Goal: Task Accomplishment & Management: Use online tool/utility

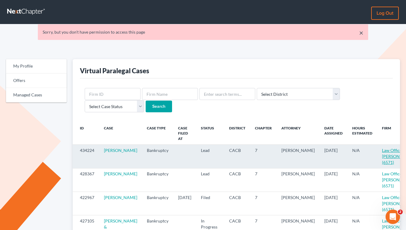
click at [382, 151] on link "Law Offices of [PERSON_NAME] (6571)" at bounding box center [398, 156] width 33 height 17
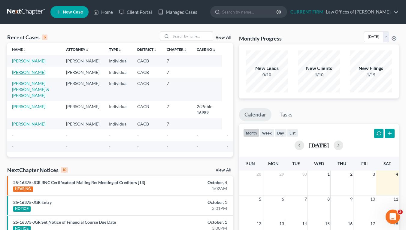
click at [29, 75] on link "[PERSON_NAME]" at bounding box center [28, 72] width 33 height 5
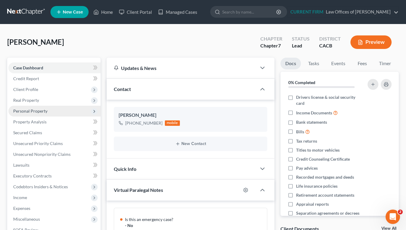
scroll to position [226, 0]
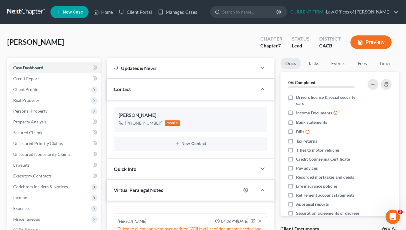
click at [103, 129] on div "Case Dashboard Payments Invoices Payments Payments Credit Report Client Profile" at bounding box center [53, 228] width 99 height 341
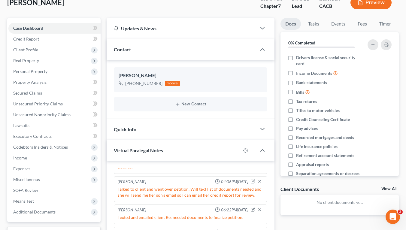
scroll to position [38, 0]
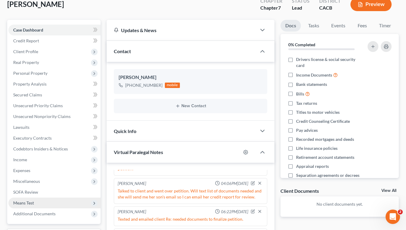
click at [29, 201] on span "Means Test" at bounding box center [23, 202] width 21 height 5
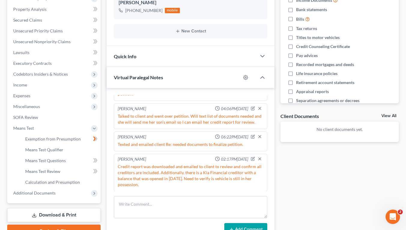
scroll to position [131, 0]
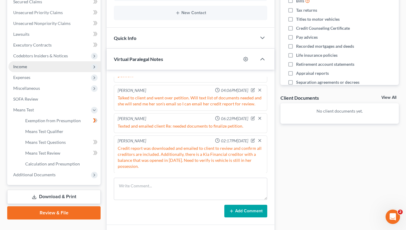
click at [25, 66] on span "Income" at bounding box center [20, 66] width 14 height 5
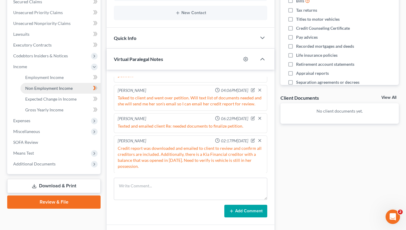
click at [52, 89] on span "Non Employment Income" at bounding box center [48, 88] width 47 height 5
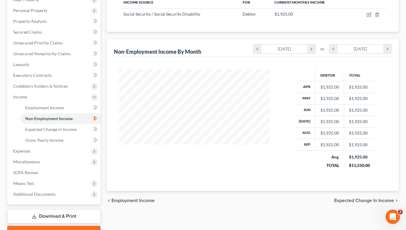
scroll to position [99, 0]
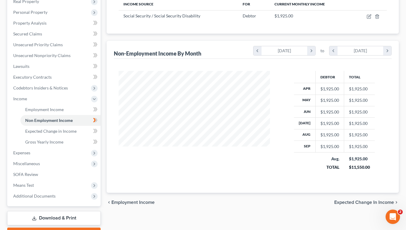
click at [404, 54] on div "Amezquita, Velia Upgraded Chapter Chapter 7 Status Lead District CACB Preview P…" at bounding box center [203, 88] width 406 height 327
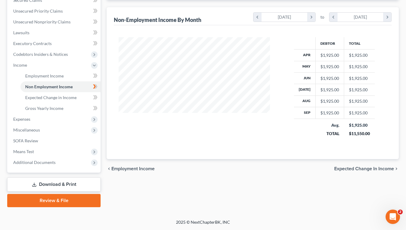
scroll to position [132, 0]
click at [52, 184] on link "Download & Print" at bounding box center [53, 185] width 93 height 14
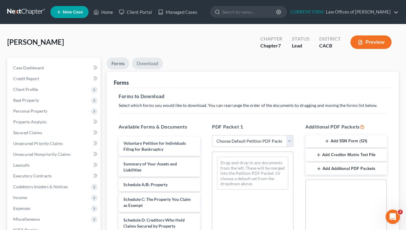
click at [153, 61] on link "Download" at bounding box center [147, 64] width 31 height 12
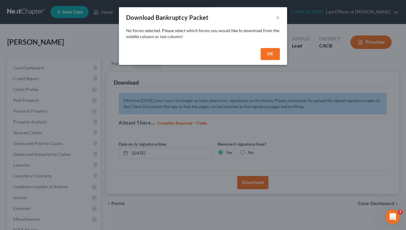
click at [281, 14] on div "Download Bankruptcy Packet ×" at bounding box center [203, 17] width 168 height 20
click at [275, 19] on div "Download Bankruptcy Packet ×" at bounding box center [203, 17] width 168 height 20
click at [279, 16] on button "×" at bounding box center [278, 17] width 4 height 7
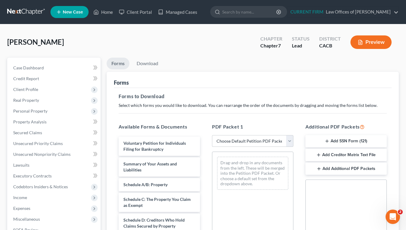
click at [73, 37] on div "Amezquita, Velia Upgraded Chapter Chapter 7 Status Lead District CACB Preview" at bounding box center [203, 45] width 392 height 26
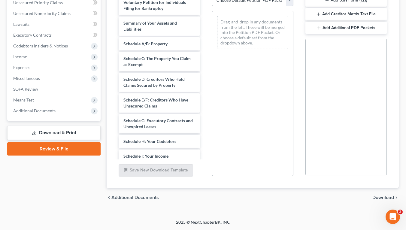
scroll to position [141, 0]
click at [65, 147] on link "Review & File" at bounding box center [53, 148] width 93 height 13
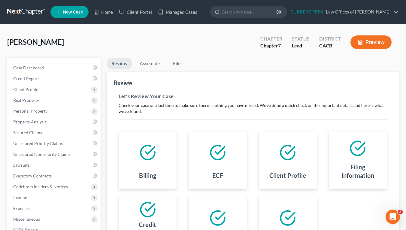
click at [374, 45] on button "Preview" at bounding box center [371, 42] width 41 height 14
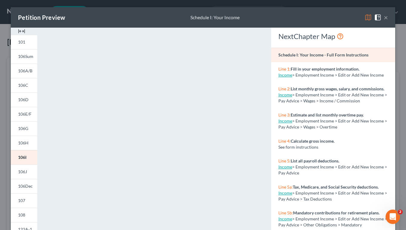
scroll to position [27, 0]
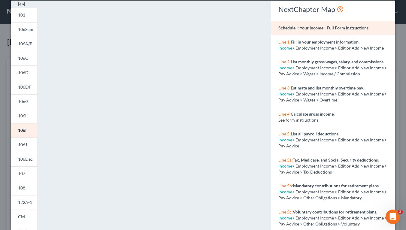
click at [269, 166] on div "NextChapter Map Schedule I: Your Income - Full Form Instructions Line 1: Fill i…" at bounding box center [333, 150] width 130 height 298
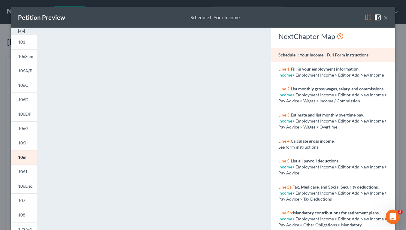
scroll to position [0, 0]
click at [386, 18] on button "×" at bounding box center [386, 17] width 4 height 7
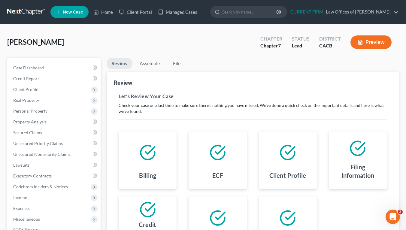
click at [84, 46] on div "Amezquita, Velia Upgraded Chapter Chapter 7 Status Lead District CACB Preview" at bounding box center [203, 45] width 392 height 26
click at [264, 64] on ul "Review Assemble File" at bounding box center [253, 65] width 292 height 14
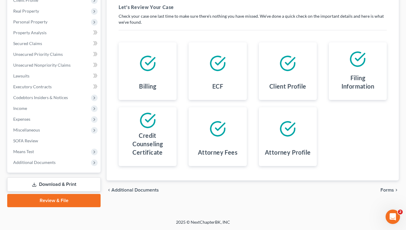
scroll to position [89, 0]
click at [387, 189] on span "Forms" at bounding box center [388, 190] width 14 height 5
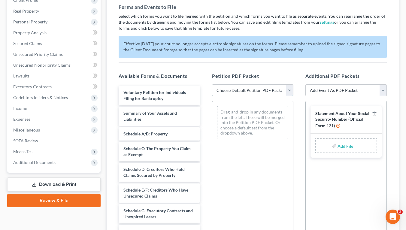
select select "0"
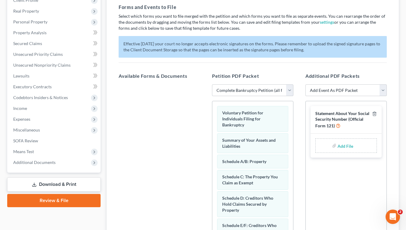
click at [300, 147] on div "Additional PDF Packets Add Event As PDF Packet Amended Chapter 11 Plan Amended …" at bounding box center [346, 170] width 93 height 204
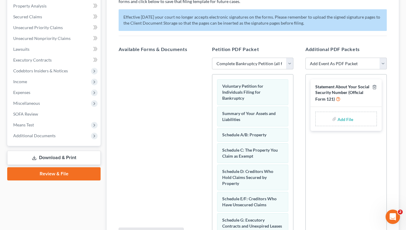
scroll to position [111, 0]
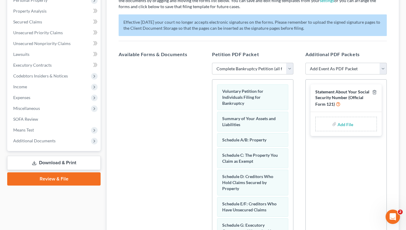
click at [48, 167] on link "Download & Print" at bounding box center [53, 163] width 93 height 14
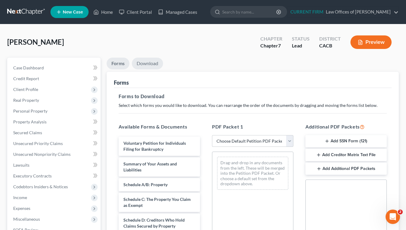
click at [145, 57] on div "Amezquita, Velia Upgraded Chapter Chapter 7 Status Lead District CACB Preview" at bounding box center [203, 45] width 392 height 26
click at [145, 61] on link "Download" at bounding box center [147, 64] width 31 height 12
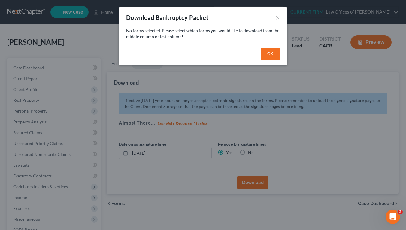
click at [266, 54] on button "OK" at bounding box center [270, 54] width 19 height 12
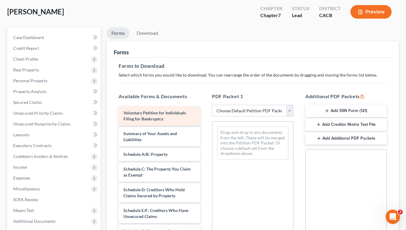
scroll to position [0, 0]
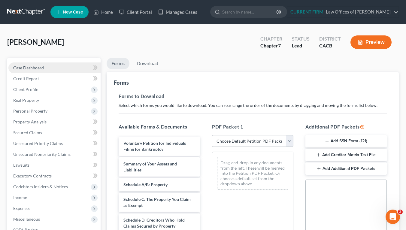
click at [31, 69] on span "Case Dashboard" at bounding box center [28, 67] width 31 height 5
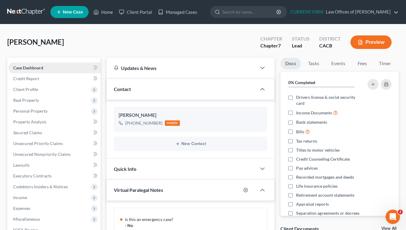
scroll to position [226, 0]
click at [105, 170] on div "Updates & News × California Central District Notes: Take a look at NextChapter'…" at bounding box center [191, 228] width 174 height 341
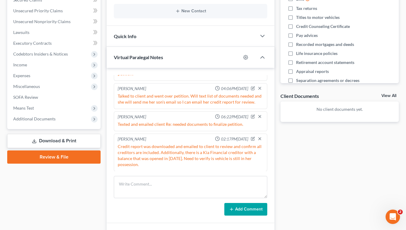
scroll to position [162, 0]
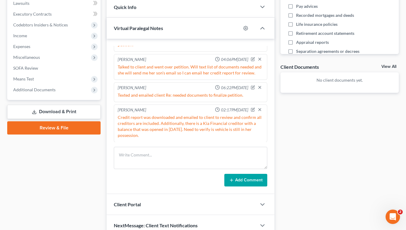
click at [104, 87] on div "Updates & News × California Central District Notes: Take a look at NextChapter'…" at bounding box center [191, 66] width 174 height 341
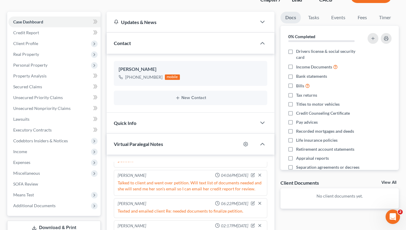
scroll to position [48, 0]
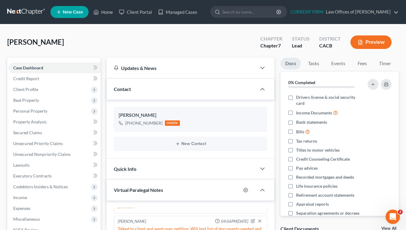
scroll to position [0, 0]
click at [373, 41] on button "Preview" at bounding box center [371, 42] width 41 height 14
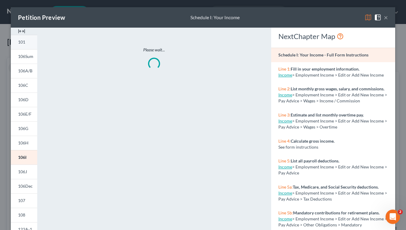
click at [21, 41] on span "101" at bounding box center [21, 41] width 7 height 5
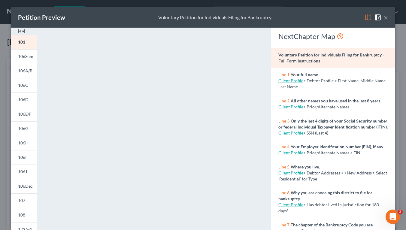
click at [43, 107] on div "<object ng-attr-data='https://nextchapter-prod.s3.amazonaws.com/pdfs/eff29fef-8…" at bounding box center [154, 180] width 228 height 304
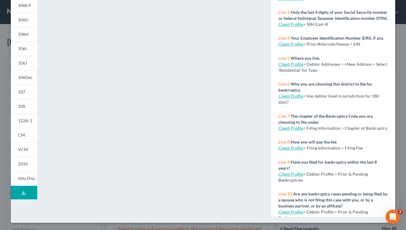
scroll to position [109, 0]
click at [22, 193] on icon at bounding box center [23, 192] width 5 height 5
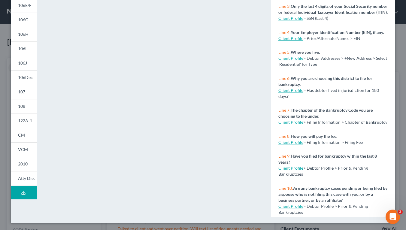
click at [264, 50] on div "<object ng-attr-data='https://nextchapter-prod.s3.amazonaws.com/pdfs/104a8934-7…" at bounding box center [154, 71] width 222 height 304
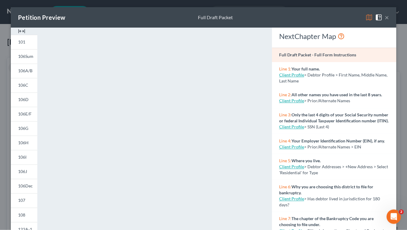
scroll to position [0, 0]
click at [384, 20] on button "×" at bounding box center [386, 17] width 4 height 7
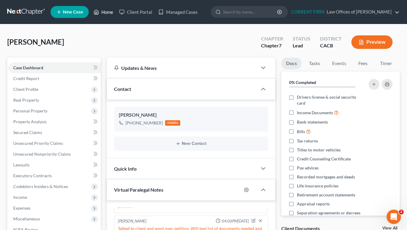
click at [104, 11] on link "Home" at bounding box center [103, 12] width 26 height 11
